Goal: Task Accomplishment & Management: Manage account settings

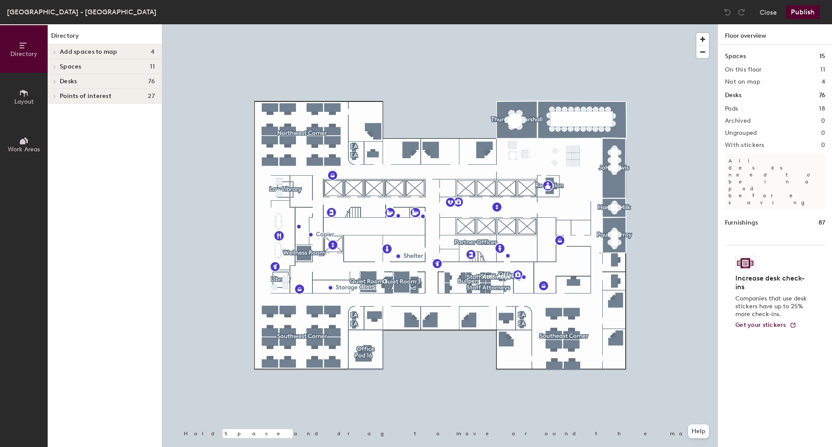
click at [570, 24] on div at bounding box center [440, 24] width 556 height 0
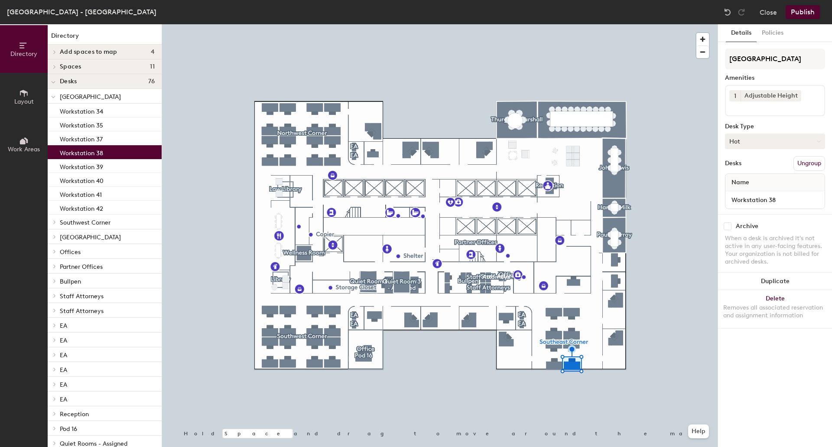
click at [743, 145] on button "Hot" at bounding box center [775, 142] width 100 height 16
click at [740, 166] on div "Assigned" at bounding box center [769, 168] width 87 height 13
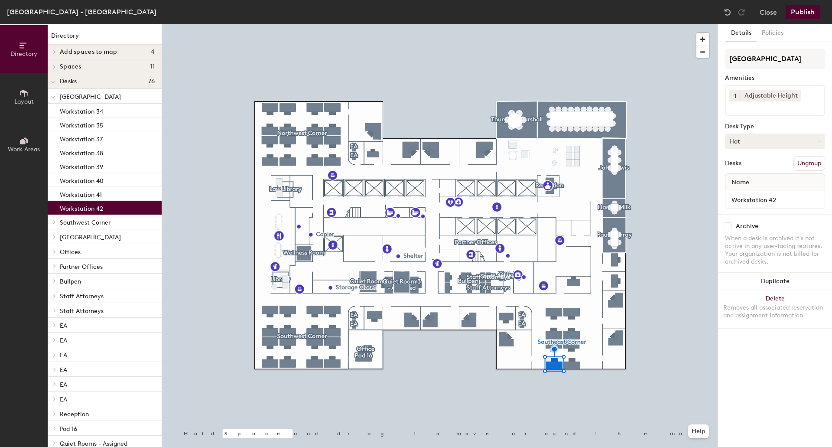
click at [780, 140] on button "Hot" at bounding box center [775, 142] width 100 height 16
click at [757, 162] on div "Assigned" at bounding box center [769, 168] width 87 height 13
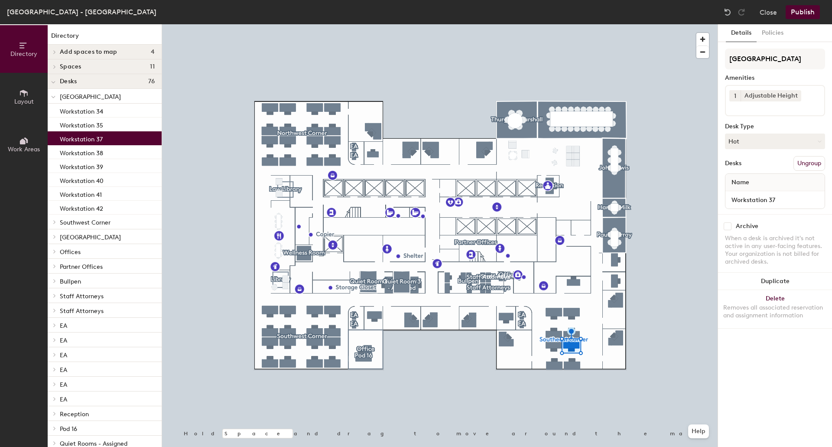
click at [761, 149] on div "Southeast Corner Amenities 1 Adjustable Height Desk Type Hot Desks Ungroup Name…" at bounding box center [775, 132] width 100 height 166
click at [763, 148] on button "Hot" at bounding box center [775, 142] width 100 height 16
click at [753, 169] on div "Assigned" at bounding box center [769, 168] width 87 height 13
click at [549, 24] on div at bounding box center [440, 24] width 556 height 0
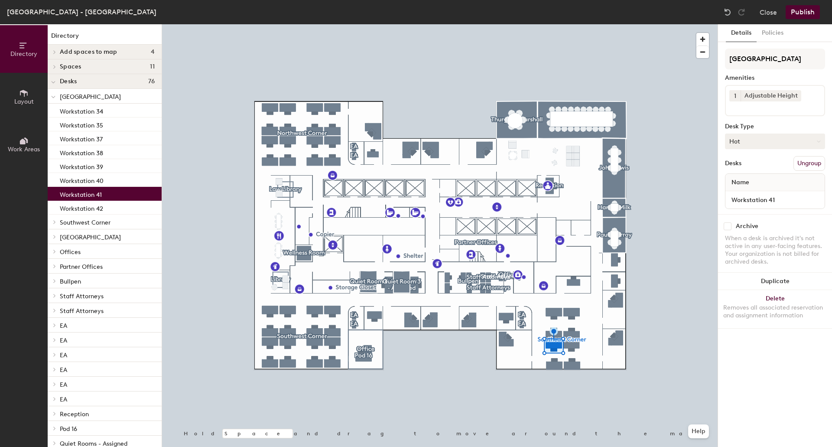
click at [756, 138] on button "Hot" at bounding box center [775, 142] width 100 height 16
click at [759, 169] on div "Assigned" at bounding box center [769, 168] width 87 height 13
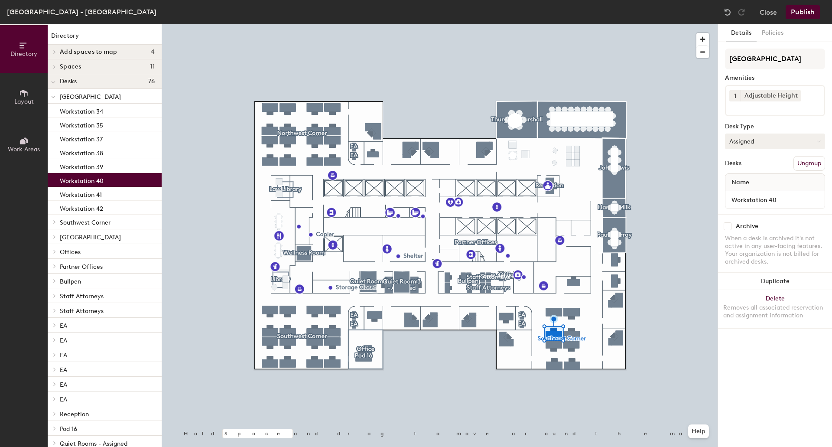
click at [785, 143] on button "Assigned" at bounding box center [775, 142] width 100 height 16
click at [743, 194] on div "Hoteled" at bounding box center [769, 194] width 87 height 13
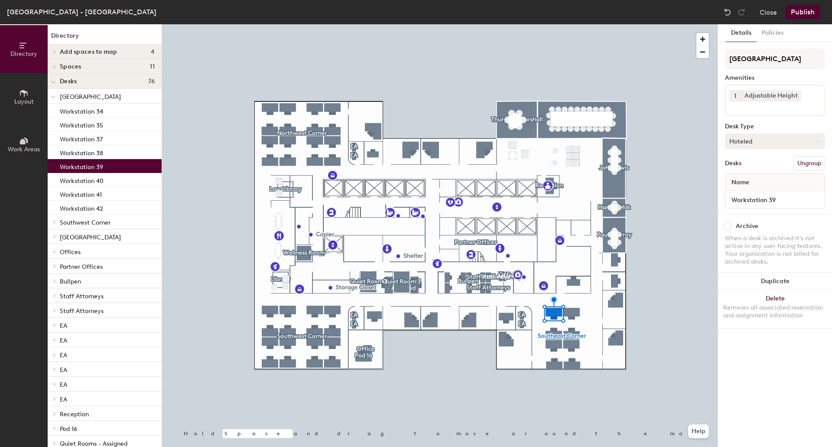
click at [759, 141] on button "Hoteled" at bounding box center [775, 142] width 100 height 16
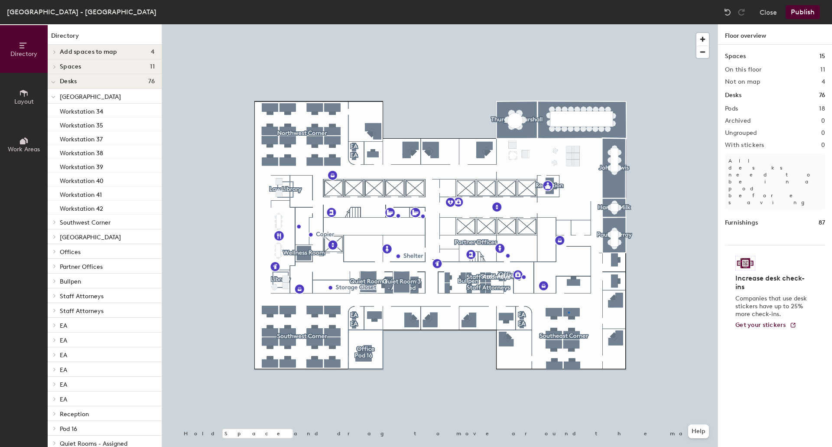
click at [570, 24] on div at bounding box center [440, 24] width 556 height 0
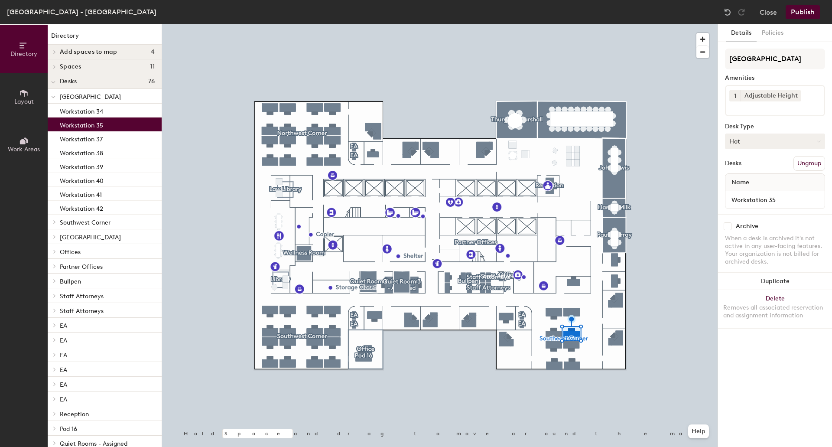
click at [765, 141] on button "Hot" at bounding box center [775, 142] width 100 height 16
click at [739, 169] on div "Assigned" at bounding box center [769, 168] width 87 height 13
click at [806, 12] on button "Publish" at bounding box center [803, 12] width 34 height 14
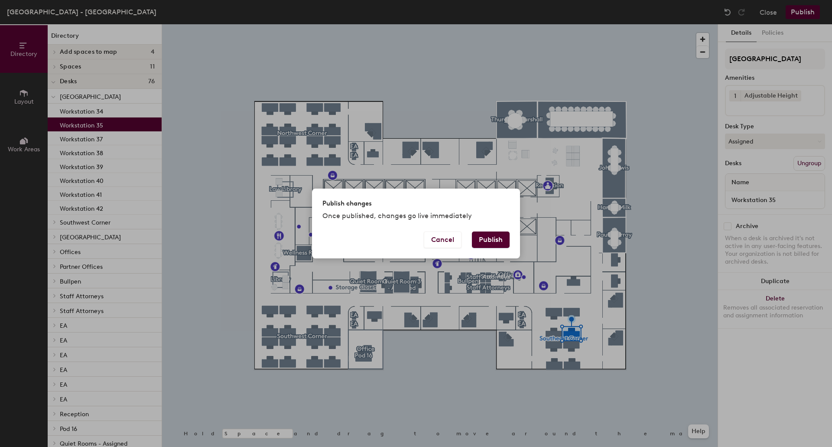
click at [483, 240] on button "Publish" at bounding box center [491, 239] width 38 height 16
